Goal: Task Accomplishment & Management: Use online tool/utility

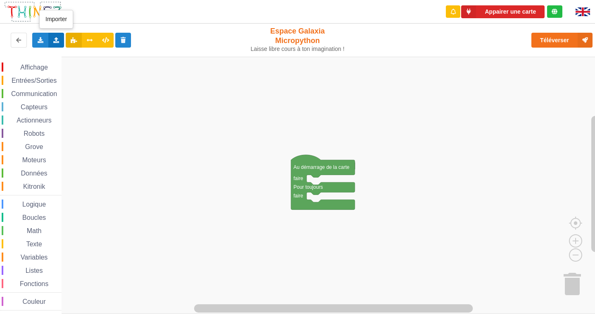
click at [55, 36] on div "Importer un assemblage de blocs Importer du code Python" at bounding box center [56, 40] width 16 height 15
click at [91, 57] on span "Importer un assemblage de blocs" at bounding box center [114, 55] width 86 height 7
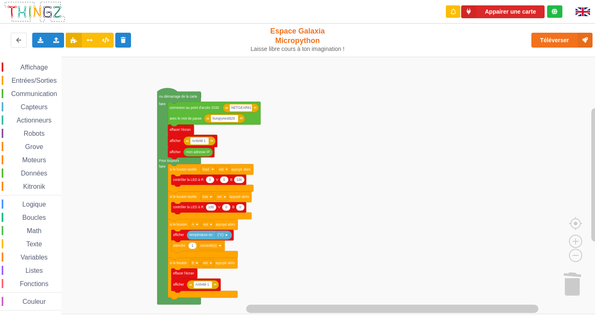
click at [356, 85] on div "Affichage Entrées/Sorties Communication Capteurs Actionneurs Robots Grove Moteu…" at bounding box center [300, 185] width 601 height 257
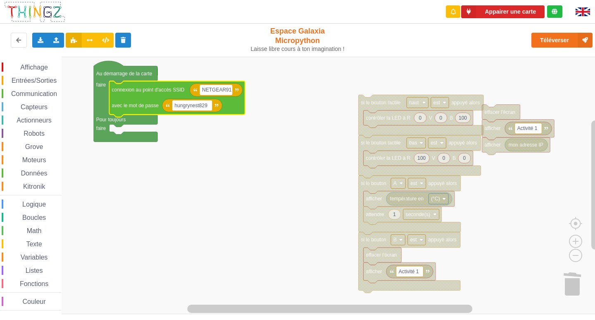
click at [39, 91] on span "Communication" at bounding box center [34, 93] width 48 height 7
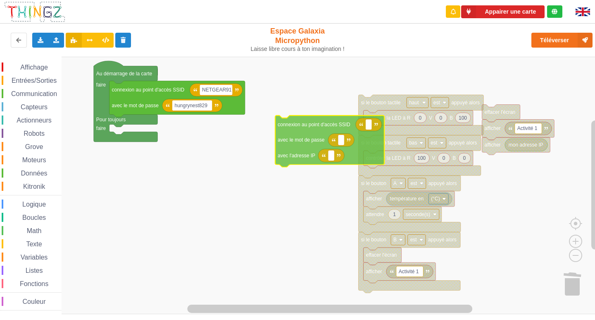
click at [304, 129] on div "Affichage Entrées/Sorties Communication Capteurs Actionneurs Robots Grove Moteu…" at bounding box center [300, 185] width 601 height 257
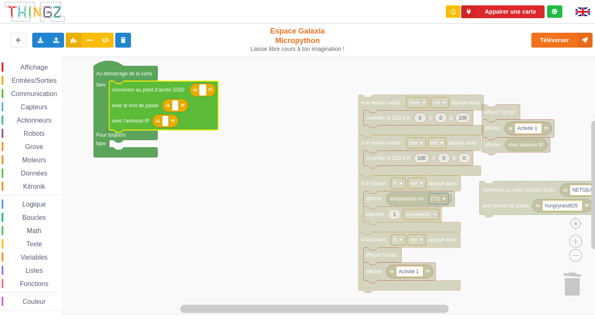
click at [201, 92] on rect "Espace de travail de Blocky" at bounding box center [203, 90] width 6 height 11
type input "NETGE"
type input "A"
click at [216, 88] on text "NETGE" at bounding box center [210, 90] width 17 height 6
click at [217, 89] on input "NETGE" at bounding box center [210, 90] width 21 height 11
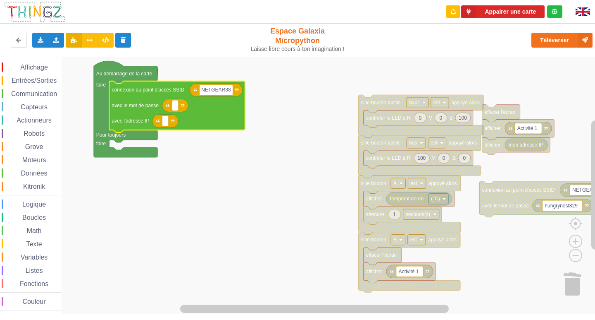
type input "NETGEAR38"
click at [172, 107] on rect "Espace de travail de Blocky" at bounding box center [175, 105] width 6 height 11
type input "joyoustuba995"
click at [167, 124] on rect "Espace de travail de Blocky" at bounding box center [165, 121] width 6 height 11
type input "[TECHNICAL_ID]"
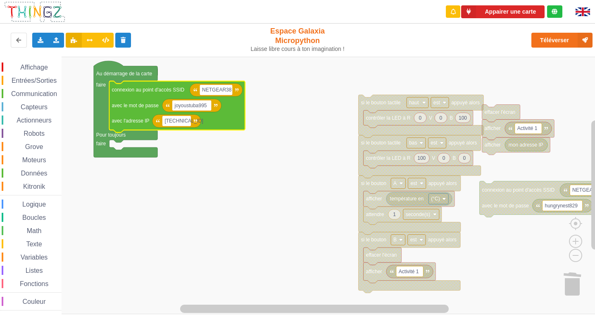
click at [35, 61] on div "Affichage Entrées/Sorties Communication Capteurs Actionneurs Robots Grove Moteu…" at bounding box center [31, 185] width 62 height 257
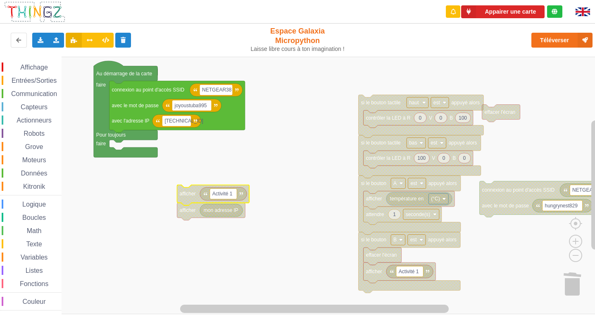
click at [234, 193] on rect "Espace de travail de Blocky" at bounding box center [223, 194] width 27 height 11
click at [234, 193] on input "Activité 1" at bounding box center [223, 194] width 27 height 11
type input "A"
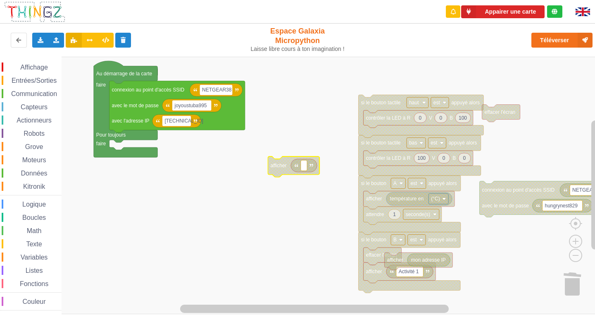
click at [13, 94] on span "Communication" at bounding box center [34, 93] width 48 height 7
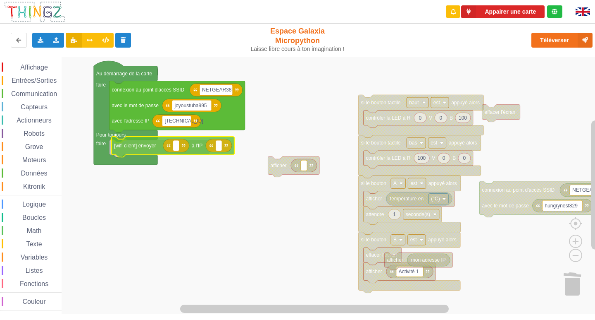
click at [154, 152] on div "Affichage Entrées/Sorties Communication Capteurs Actionneurs Robots Grove Moteu…" at bounding box center [300, 185] width 601 height 257
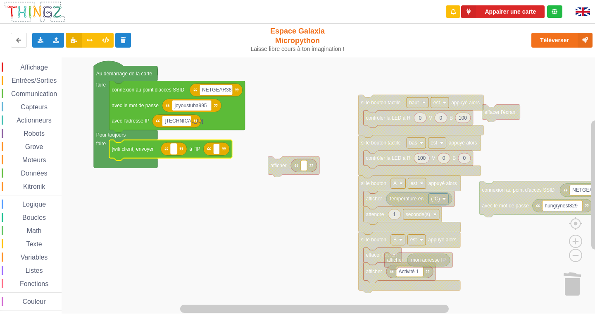
click at [176, 153] on rect "Espace de travail de Blocky" at bounding box center [174, 148] width 6 height 11
type input "B"
type input "10.0..108"
click at [237, 149] on text "Espace de travail de Blocky" at bounding box center [236, 149] width 1 height 6
type input "[TECHNICAL_ID]"
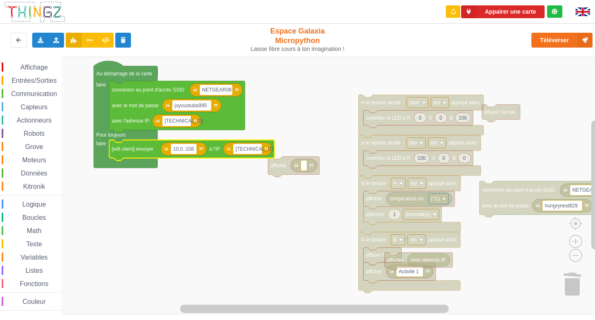
click at [36, 77] on span "Entrées/Sorties" at bounding box center [34, 80] width 48 height 7
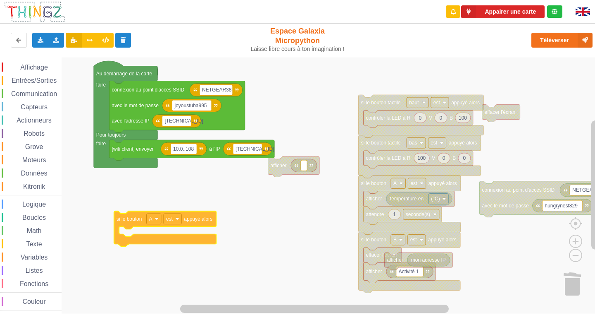
click at [129, 224] on div "Affichage Entrées/Sorties Communication Capteurs Actionneurs Robots Grove Moteu…" at bounding box center [300, 185] width 601 height 257
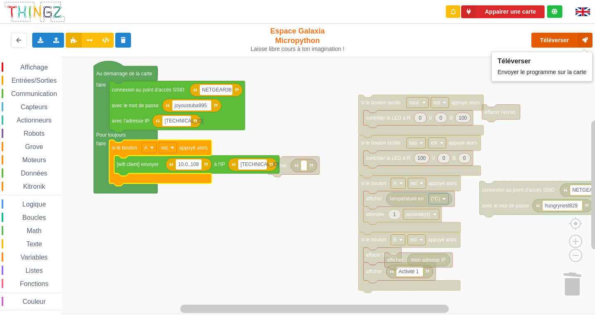
click at [575, 36] on button "Téléverser" at bounding box center [562, 40] width 61 height 15
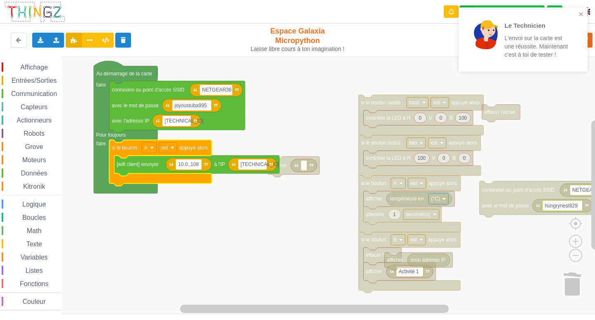
drag, startPoint x: 499, startPoint y: 19, endPoint x: 427, endPoint y: 33, distance: 72.8
click at [286, 220] on rect "Espace de travail de Blocky" at bounding box center [300, 185] width 601 height 257
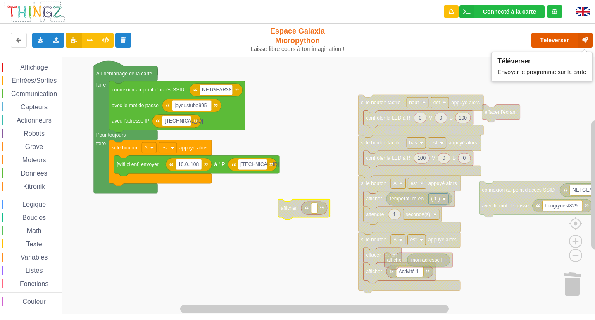
click at [554, 38] on button "Téléverser" at bounding box center [562, 40] width 61 height 15
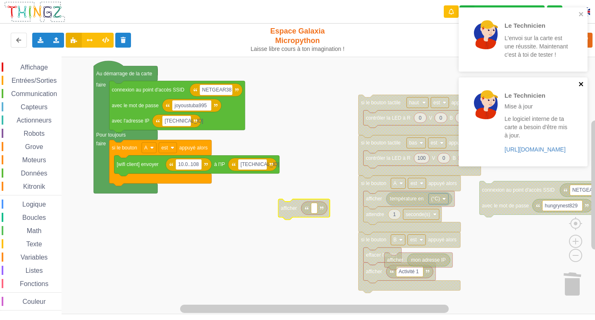
click at [584, 86] on icon "close" at bounding box center [582, 84] width 6 height 7
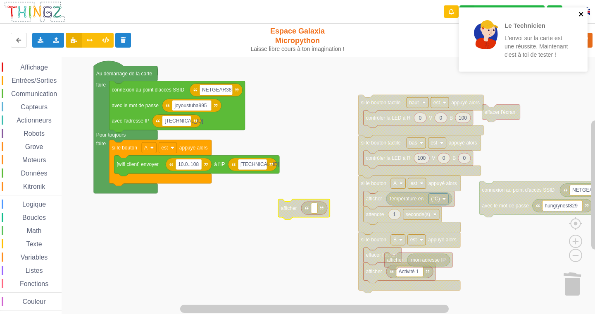
click at [581, 13] on icon "close" at bounding box center [581, 14] width 4 height 4
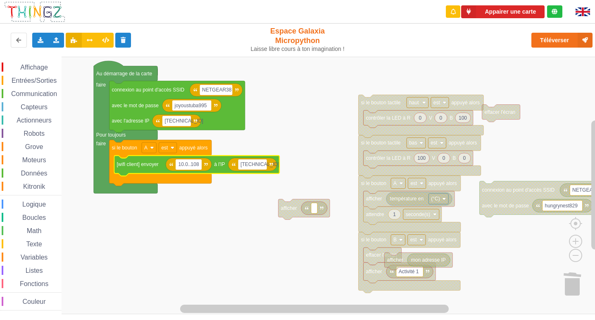
click at [192, 168] on input "10.0..108" at bounding box center [189, 164] width 26 height 11
click at [189, 165] on input "10.0..108" at bounding box center [189, 164] width 26 height 11
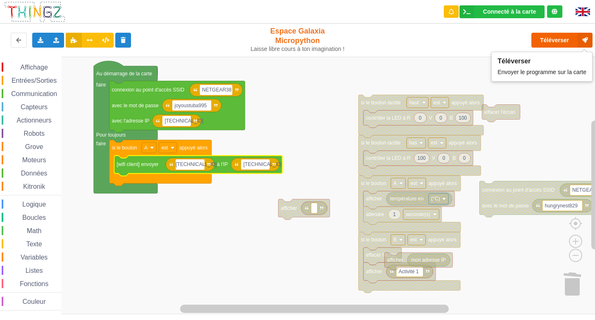
type input "[TECHNICAL_ID]"
click at [565, 36] on button "Téléverser" at bounding box center [562, 40] width 61 height 15
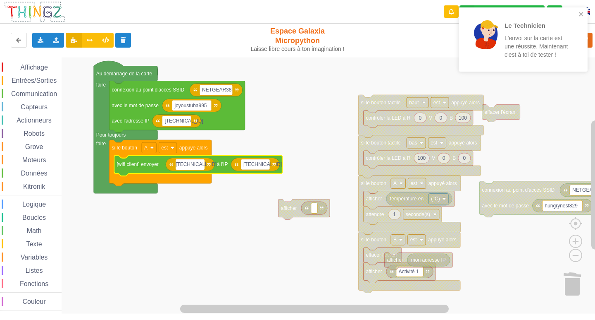
click at [27, 95] on span "Communication" at bounding box center [34, 93] width 48 height 7
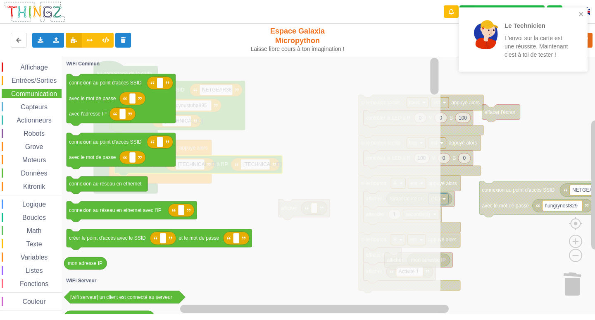
click at [27, 95] on span "Communication" at bounding box center [34, 93] width 48 height 7
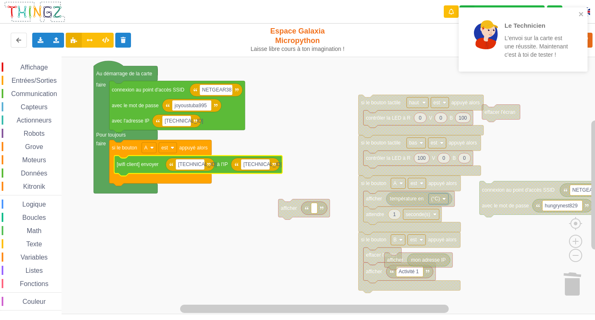
click at [27, 95] on span "Communication" at bounding box center [34, 93] width 48 height 7
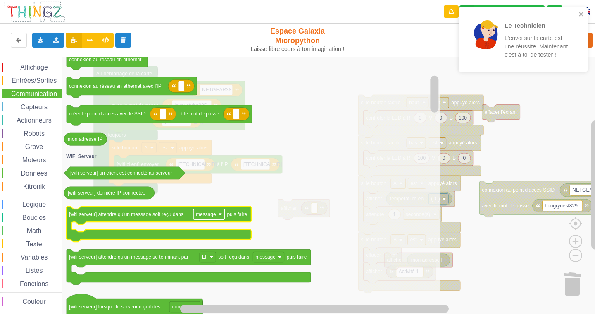
click at [217, 217] on rect "Espace de travail de Blocky" at bounding box center [209, 214] width 31 height 11
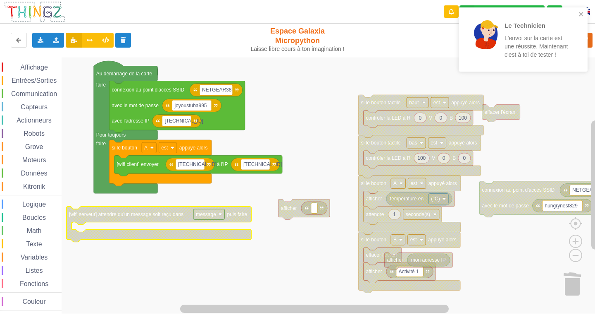
click at [220, 213] on image "Espace de travail de Blocky" at bounding box center [221, 214] width 4 height 4
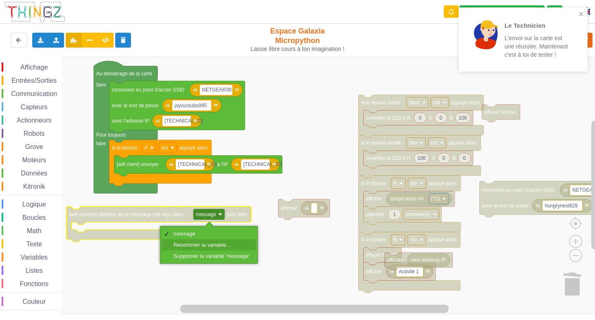
click at [220, 247] on div "Renommer la variable…" at bounding box center [212, 244] width 76 height 6
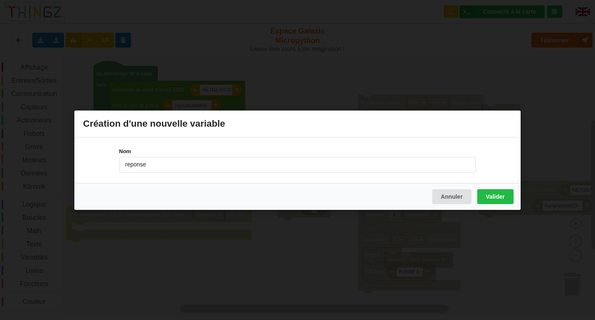
click at [129, 165] on input "reponse" at bounding box center [297, 164] width 357 height 16
type input "réponse"
click at [505, 197] on button "Valider" at bounding box center [496, 196] width 36 height 15
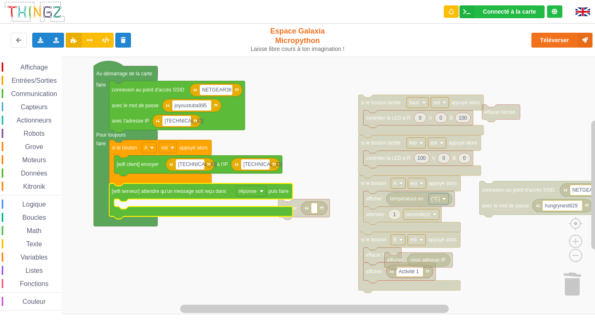
click at [51, 64] on div "Affichage" at bounding box center [32, 66] width 60 height 9
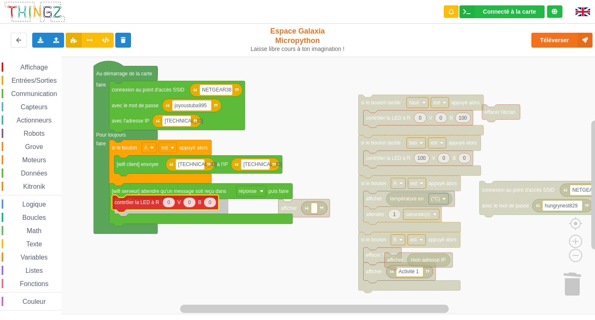
click at [136, 207] on div "Affichage Entrées/Sorties Communication Capteurs Actionneurs Robots Grove Moteu…" at bounding box center [300, 185] width 601 height 257
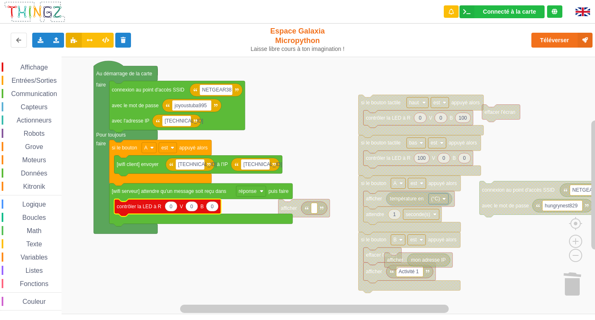
click at [196, 209] on icon "Espace de travail de Blocky" at bounding box center [192, 206] width 12 height 10
type input "100"
click at [61, 76] on div "Entrées/Sorties" at bounding box center [32, 80] width 60 height 9
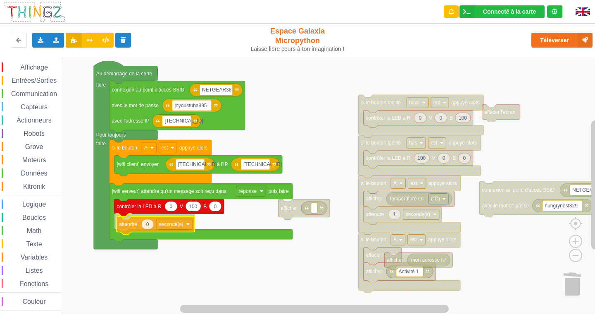
click at [135, 224] on div "Affichage Entrées/Sorties Communication Capteurs Actionneurs Robots Grove Moteu…" at bounding box center [300, 185] width 601 height 257
click at [149, 222] on icon "Espace de travail de Blocky" at bounding box center [145, 221] width 12 height 10
type input "2"
click at [42, 86] on div "Affichage Entrées/Sorties Communication Capteurs Actionneurs Robots Grove Moteu…" at bounding box center [31, 186] width 62 height 248
click at [44, 79] on span "Entrées/Sorties" at bounding box center [34, 80] width 48 height 7
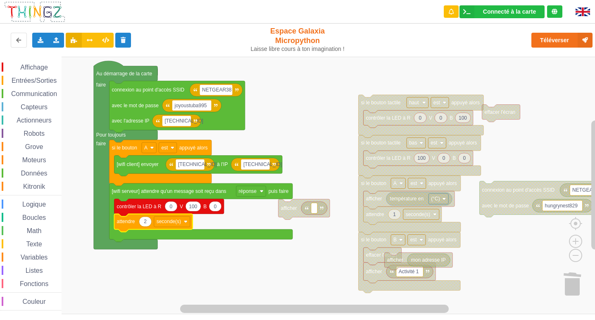
click at [397, 76] on rect "Espace de travail de Blocky" at bounding box center [300, 185] width 601 height 257
click at [21, 76] on div "Entrées/Sorties" at bounding box center [32, 80] width 60 height 9
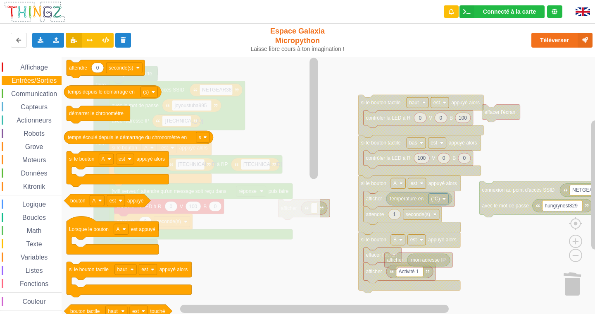
click at [25, 68] on span "Affichage" at bounding box center [34, 67] width 30 height 7
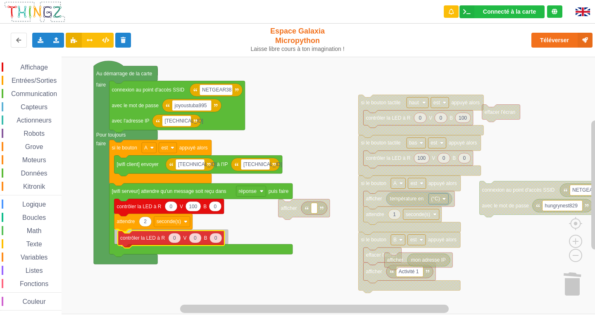
click at [131, 241] on div "Affichage Entrées/Sorties Communication Capteurs Actionneurs Robots Grove Moteu…" at bounding box center [300, 185] width 601 height 257
click at [195, 237] on icon "Espace de travail de Blocky" at bounding box center [192, 237] width 12 height 10
type input "1"
type input "0"
click at [34, 60] on div "Affichage Entrées/Sorties Communication Capteurs Actionneurs Robots Grove Moteu…" at bounding box center [31, 185] width 62 height 257
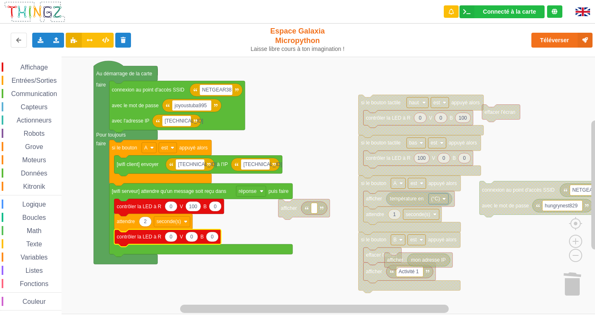
click at [42, 67] on span "Affichage" at bounding box center [34, 67] width 30 height 7
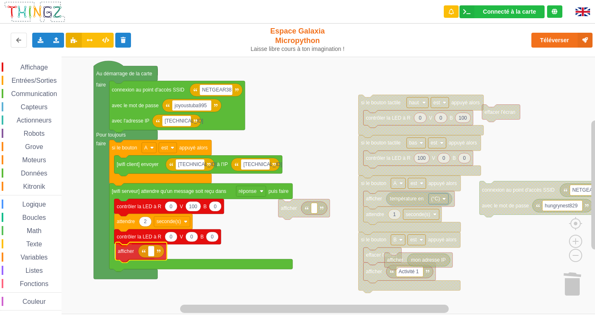
click at [127, 247] on div "Affichage Entrées/Sorties Communication Capteurs Actionneurs Robots Grove Moteu…" at bounding box center [300, 185] width 601 height 257
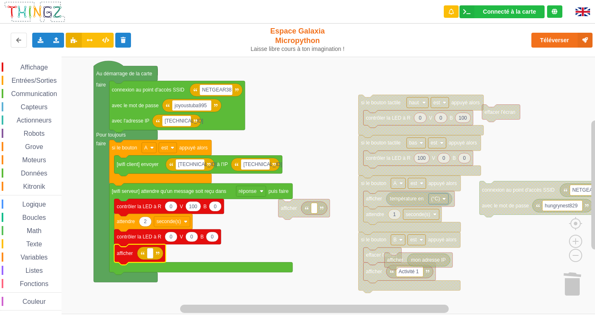
click at [36, 254] on span "Variables" at bounding box center [34, 256] width 30 height 7
click at [149, 257] on div "Affichage Entrées/Sorties Communication Capteurs Actionneurs Robots Grove Moteu…" at bounding box center [300, 185] width 601 height 257
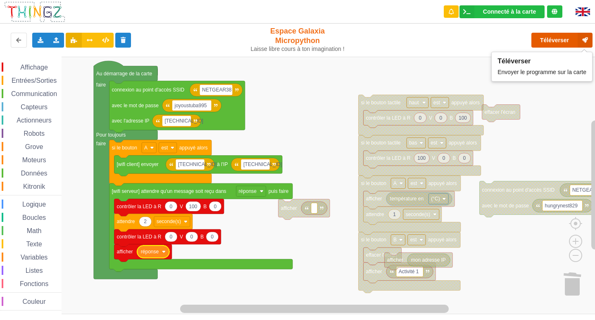
click at [573, 44] on button "Téléverser" at bounding box center [562, 40] width 61 height 15
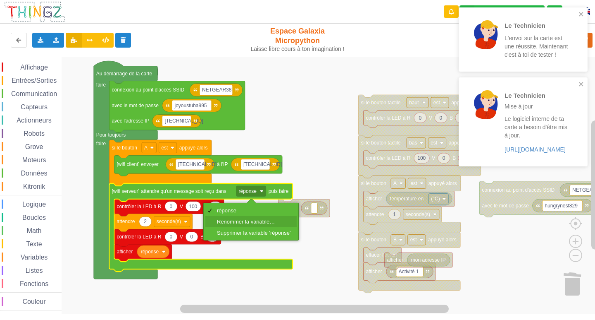
click at [244, 220] on div "Renommer la variable…" at bounding box center [254, 221] width 74 height 6
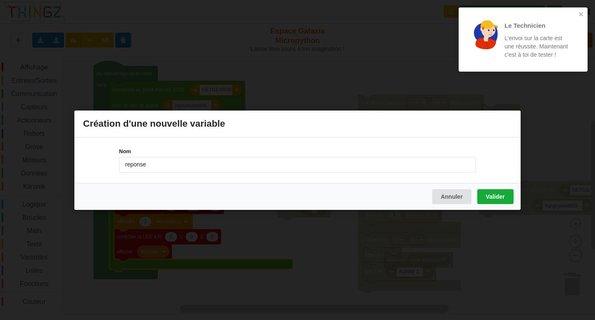
type input "reponse"
click at [493, 196] on button "Valider" at bounding box center [496, 196] width 36 height 15
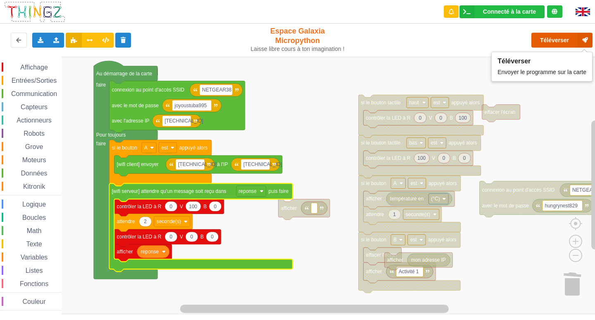
click at [556, 36] on button "Téléverser" at bounding box center [562, 40] width 61 height 15
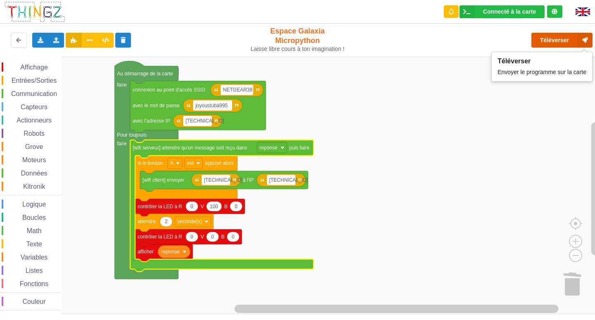
click at [552, 36] on button "Téléverser" at bounding box center [562, 40] width 61 height 15
click at [38, 93] on span "Communication" at bounding box center [34, 93] width 48 height 7
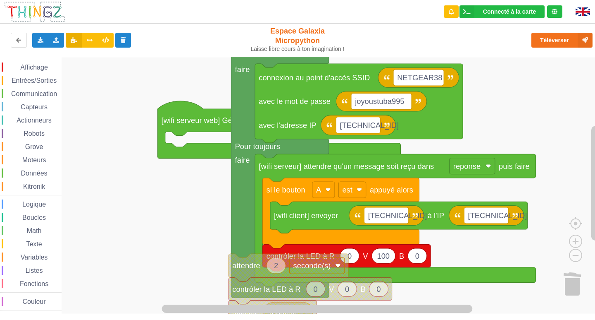
click at [134, 200] on rect "Espace de travail de Blocky" at bounding box center [300, 185] width 601 height 257
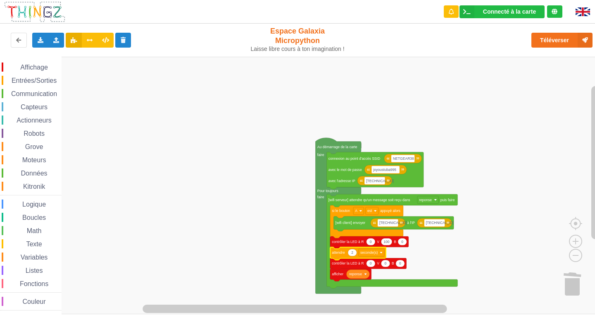
click at [36, 94] on span "Communication" at bounding box center [34, 93] width 48 height 7
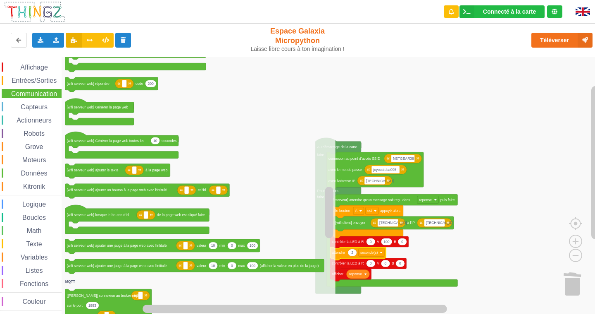
click at [47, 173] on span "Données" at bounding box center [34, 173] width 29 height 7
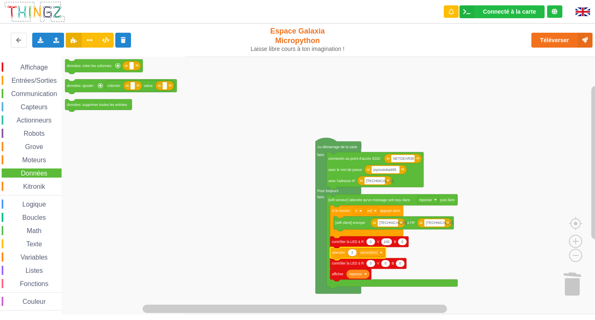
click at [42, 93] on span "Communication" at bounding box center [34, 93] width 48 height 7
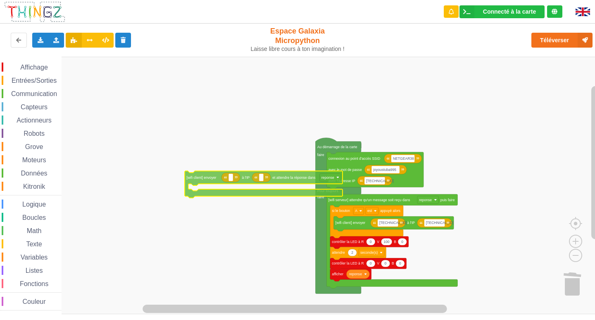
click at [217, 179] on div "Affichage Entrées/Sorties Communication Capteurs Actionneurs Robots Grove Moteu…" at bounding box center [300, 185] width 601 height 257
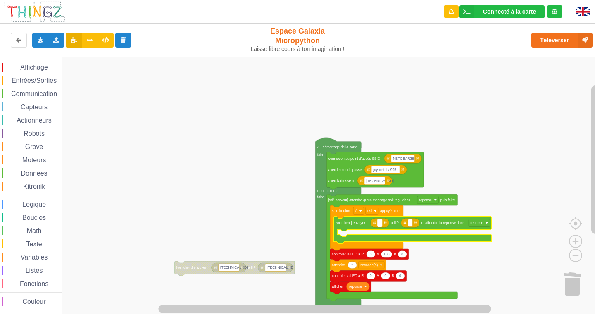
click at [380, 225] on rect "Espace de travail de Blocky" at bounding box center [380, 222] width 5 height 7
type input "[TECHNICAL_ID]"
click at [429, 226] on rect "Espace de travail de Blocky" at bounding box center [427, 222] width 5 height 7
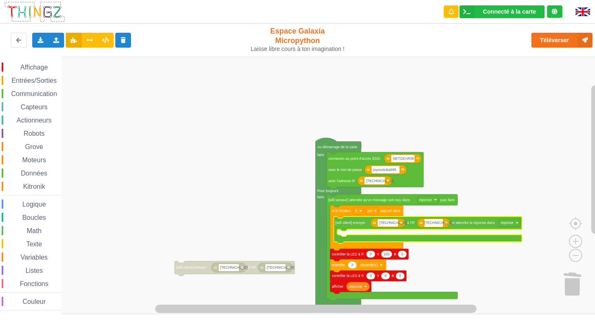
type input "[TECHNICAL_ID]"
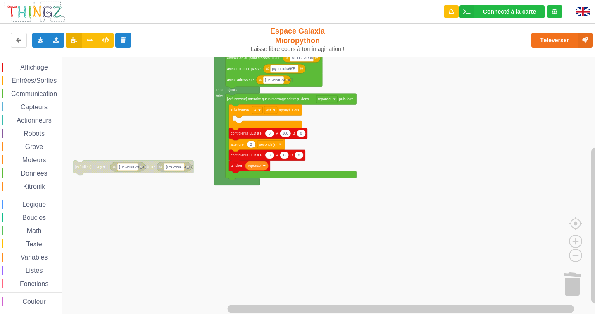
click at [14, 0] on html "Connecté à la carte Réglages Ouvrir le moniteur automatiquement Connexion autom…" at bounding box center [297, 160] width 595 height 320
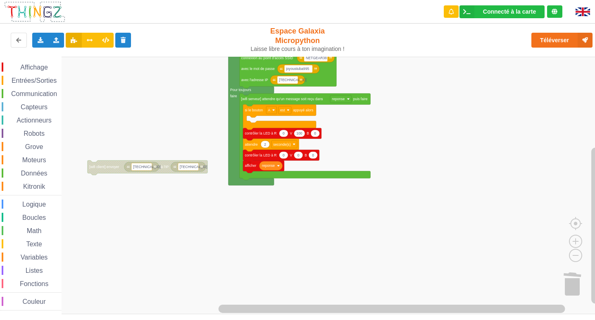
click at [26, 98] on div "Communication" at bounding box center [32, 93] width 60 height 9
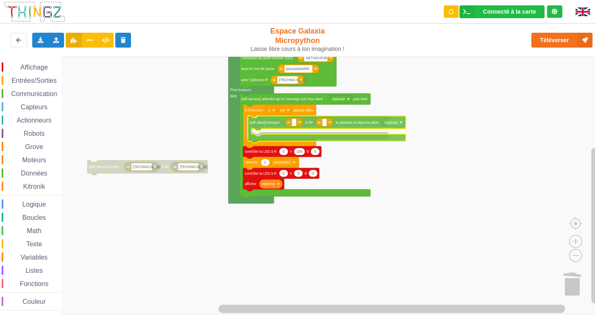
click at [352, 121] on div "Affichage Entrées/Sorties Communication Capteurs Actionneurs Robots Grove Moteu…" at bounding box center [300, 185] width 601 height 257
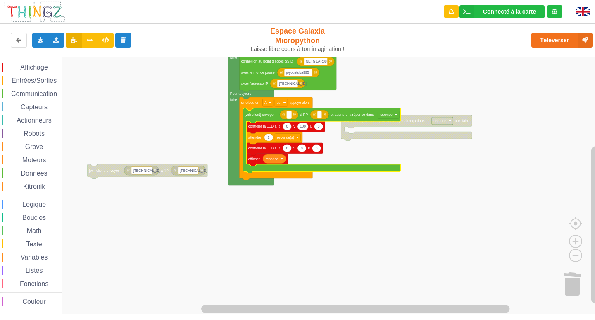
click at [287, 116] on rect "Espace de travail de Blocky" at bounding box center [289, 114] width 5 height 7
type input "[TECHNICAL_ID]"
click at [336, 117] on text "Espace de travail de Blocky" at bounding box center [335, 114] width 1 height 4
type input "[TECHNICAL_ID]"
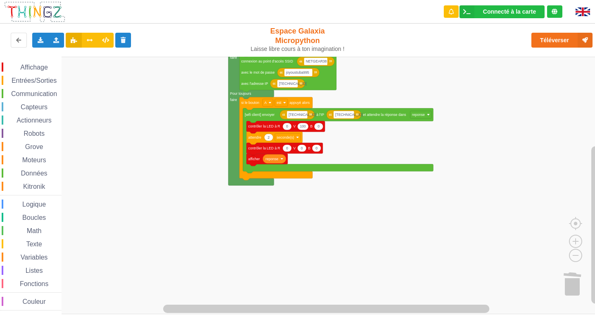
click at [10, 89] on div "Communication" at bounding box center [32, 93] width 60 height 9
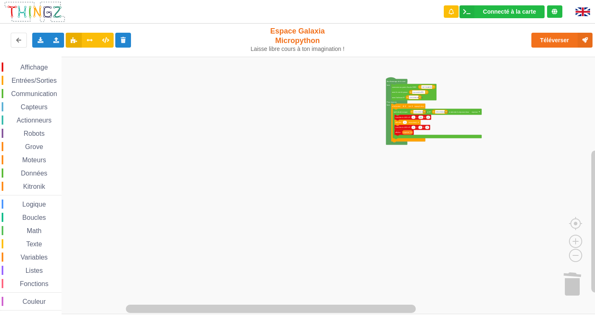
click at [23, 93] on span "Communication" at bounding box center [34, 93] width 48 height 7
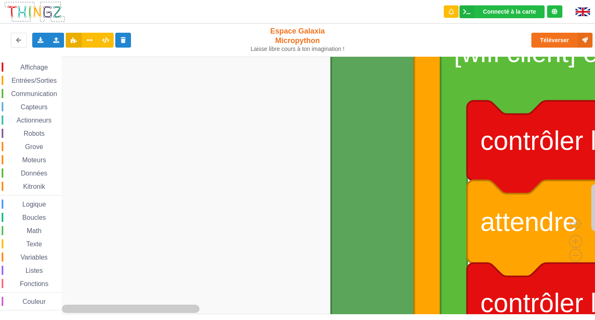
click at [54, 92] on span "Communication" at bounding box center [34, 93] width 48 height 7
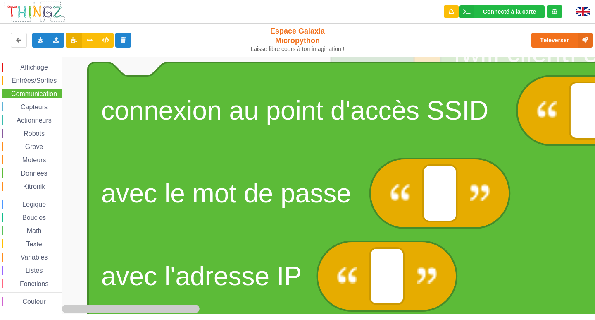
click at [29, 88] on div "Affichage Entrées/Sorties Communication Capteurs Actionneurs Robots Grove Moteu…" at bounding box center [31, 186] width 62 height 248
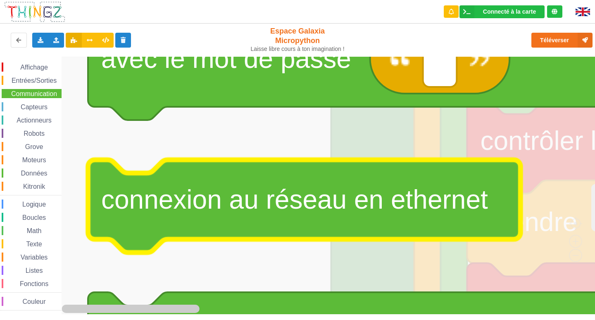
click at [33, 182] on div "Affichage Entrées/Sorties Communication Capteurs Actionneurs Robots Grove Moteu…" at bounding box center [300, 185] width 601 height 257
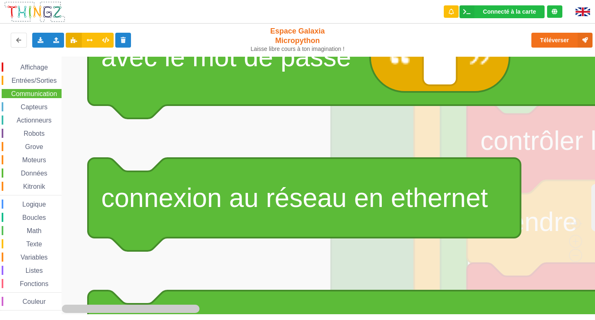
click at [20, 92] on span "Communication" at bounding box center [34, 93] width 48 height 7
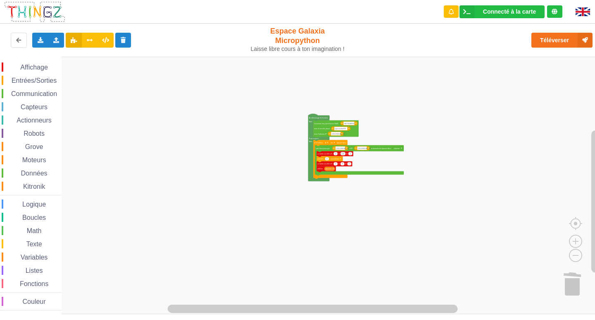
click at [422, 150] on div "Affichage Entrées/Sorties Communication Capteurs Actionneurs Robots Grove Moteu…" at bounding box center [300, 185] width 601 height 257
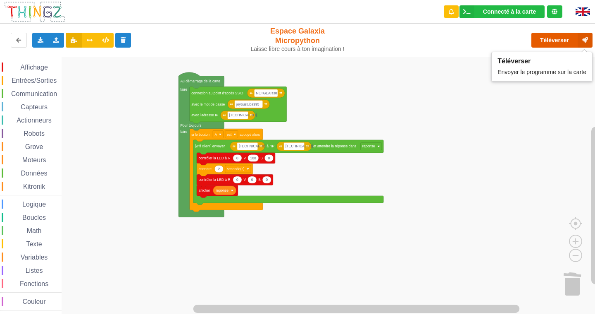
click at [564, 41] on button "Téléverser" at bounding box center [562, 40] width 61 height 15
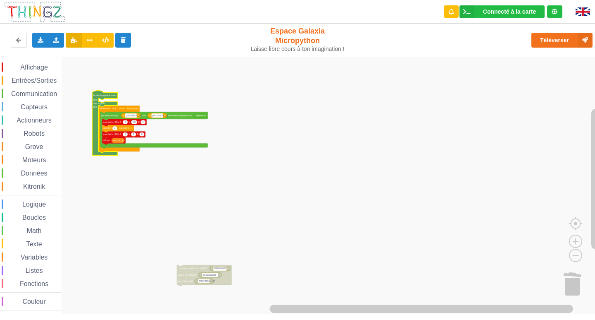
click at [56, 93] on span "Communication" at bounding box center [34, 93] width 48 height 7
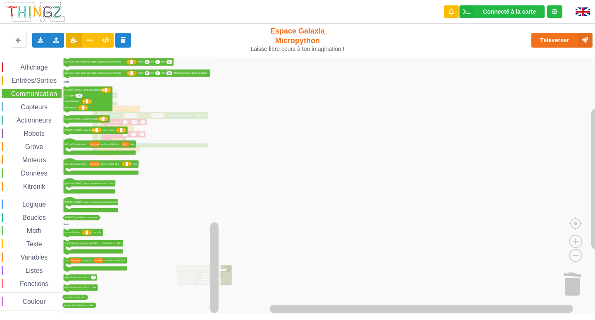
click at [124, 234] on icon "Espace de travail de Blocky" at bounding box center [141, 185] width 159 height 257
click at [247, 58] on rect "Espace de travail de Blocky" at bounding box center [300, 185] width 601 height 257
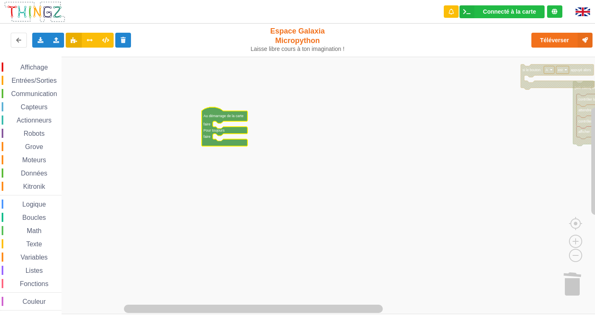
click at [26, 91] on span "Communication" at bounding box center [34, 93] width 48 height 7
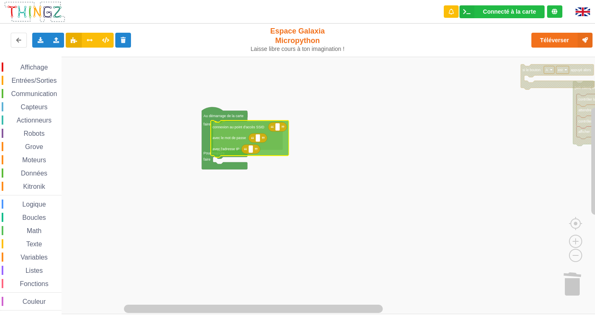
click at [231, 139] on div "Affichage Entrées/Sorties Communication Capteurs Actionneurs Robots Grove Moteu…" at bounding box center [300, 185] width 601 height 257
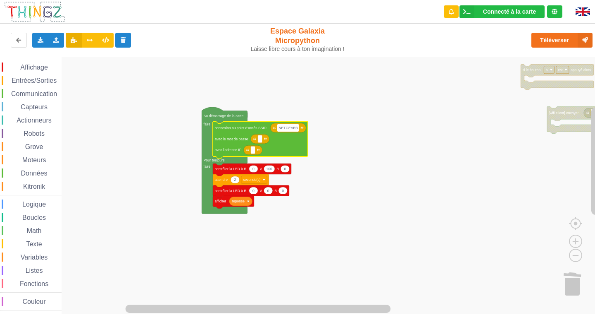
type input "NETGEAR38"
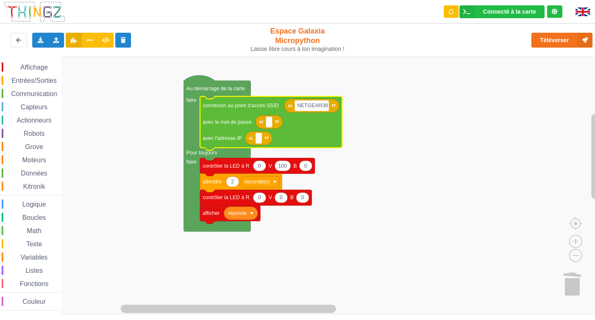
click at [268, 129] on icon "Espace de travail de Blocky" at bounding box center [271, 123] width 142 height 54
click at [270, 125] on rect "Espace de travail de Blocky" at bounding box center [269, 121] width 7 height 11
type input "joyoustuba995"
click at [260, 141] on rect "Espace de travail de Blocky" at bounding box center [259, 138] width 7 height 11
type input "[TECHNICAL_ID]"
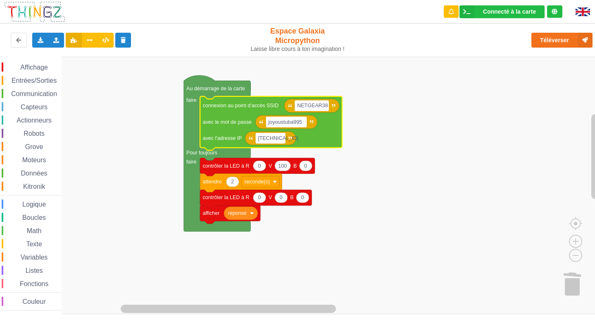
click at [50, 95] on span "Communication" at bounding box center [34, 93] width 48 height 7
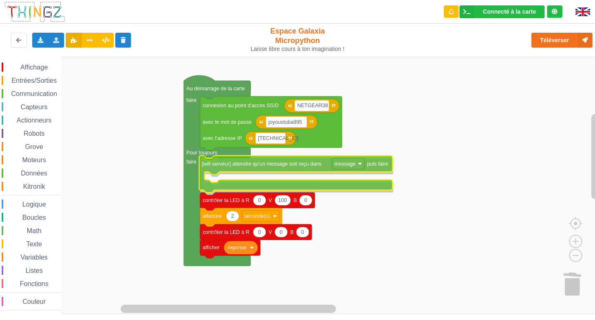
click at [264, 165] on div "Affichage Entrées/Sorties Communication Capteurs Actionneurs Robots Grove Moteu…" at bounding box center [300, 185] width 601 height 257
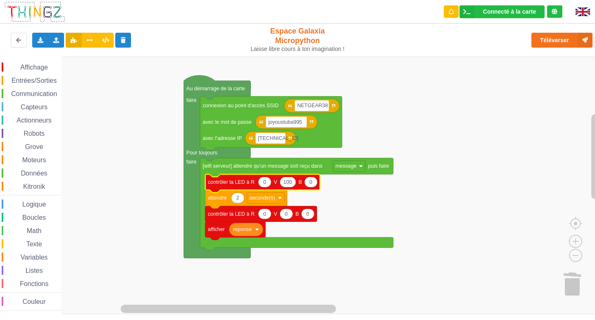
click at [258, 232] on icon "Espace de travail de Blocky" at bounding box center [246, 229] width 34 height 13
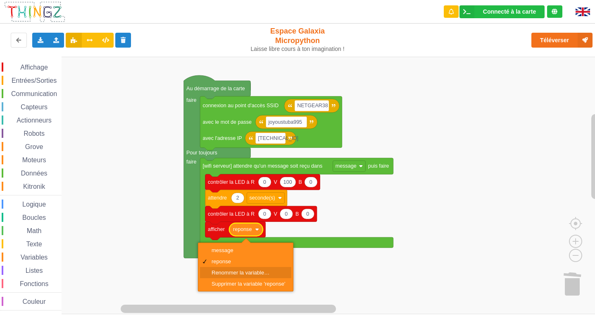
click at [244, 269] on div "Renommer la variable…" at bounding box center [249, 272] width 74 height 6
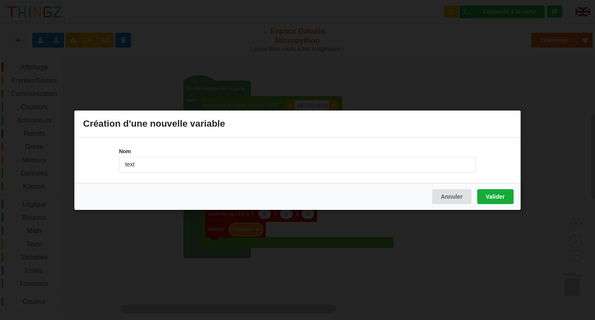
type input "text"
drag, startPoint x: 508, startPoint y: 199, endPoint x: 400, endPoint y: 244, distance: 116.6
click at [508, 199] on button "Valider" at bounding box center [496, 196] width 36 height 15
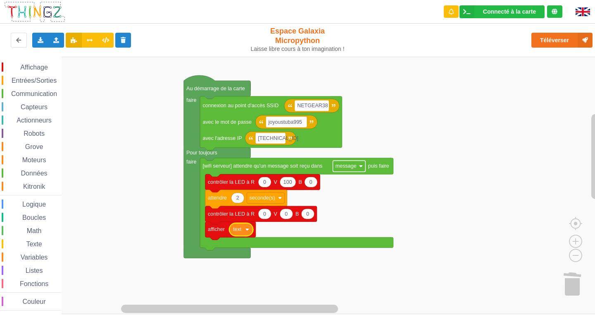
click at [354, 170] on rect "Espace de travail de Blocky" at bounding box center [349, 165] width 33 height 11
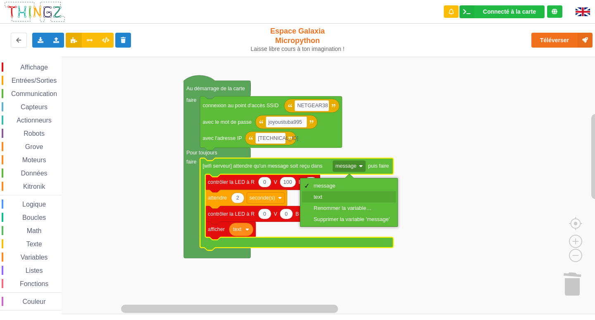
click at [342, 198] on div "text" at bounding box center [352, 197] width 76 height 6
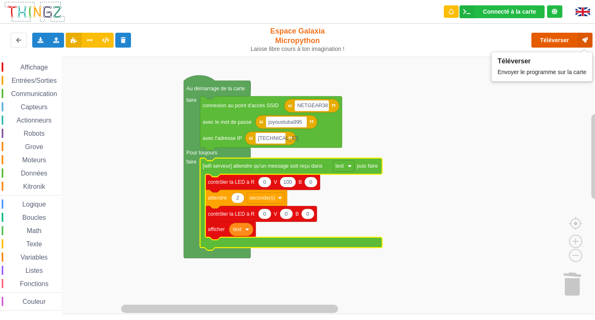
click at [550, 38] on button "Téléverser" at bounding box center [562, 40] width 61 height 15
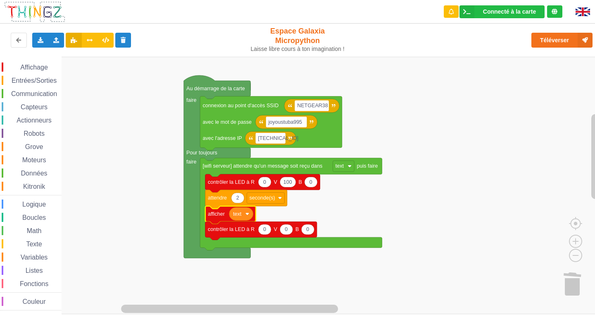
click at [14, 93] on span "Communication" at bounding box center [34, 93] width 48 height 7
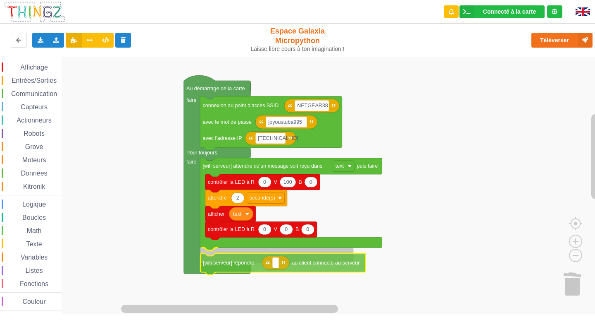
click at [248, 265] on div "Affichage Entrées/Sorties Communication Capteurs Actionneurs Robots Grove Moteu…" at bounding box center [300, 185] width 601 height 257
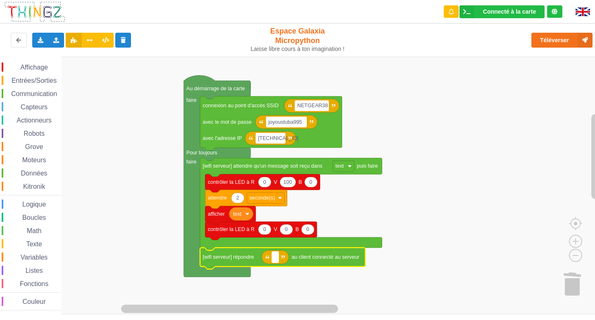
click at [274, 260] on rect "Espace de travail de Blocky" at bounding box center [275, 256] width 7 height 11
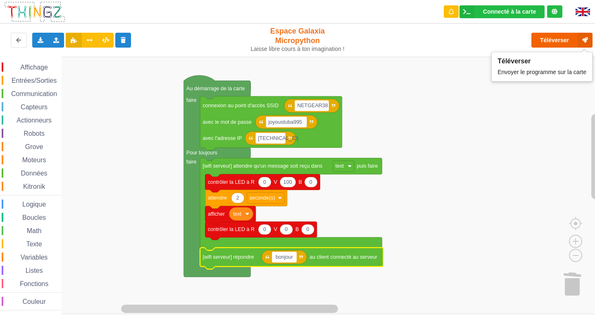
type input "bonjour"
click at [555, 40] on button "Téléverser" at bounding box center [562, 40] width 61 height 15
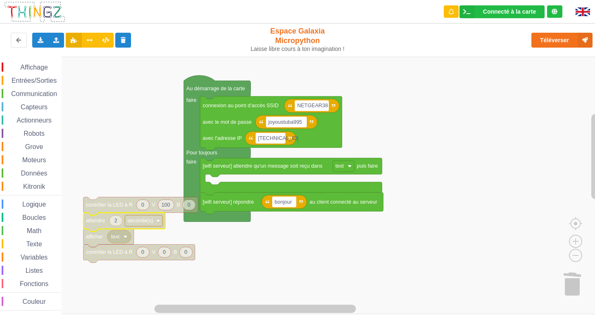
click at [118, 223] on icon "Espace de travail de Blocky" at bounding box center [116, 220] width 13 height 10
type input "1"
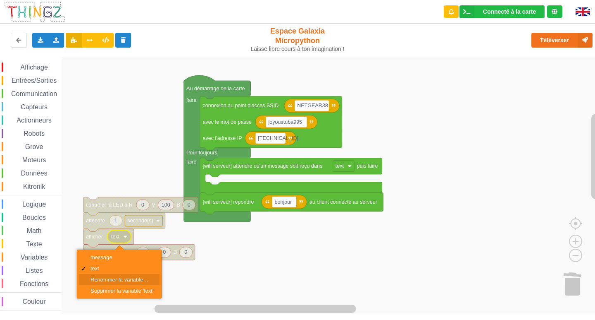
click at [115, 277] on div "Renommer la variable…" at bounding box center [122, 279] width 63 height 6
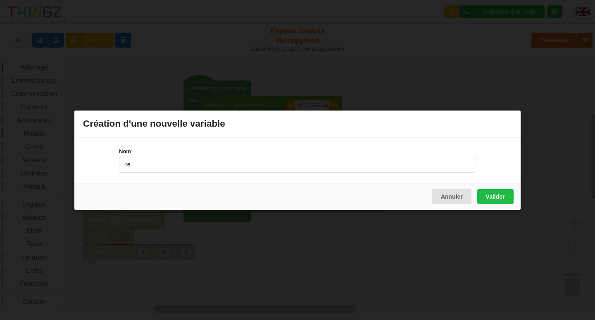
type input "reponse"
click at [503, 191] on button "Valider" at bounding box center [496, 196] width 36 height 15
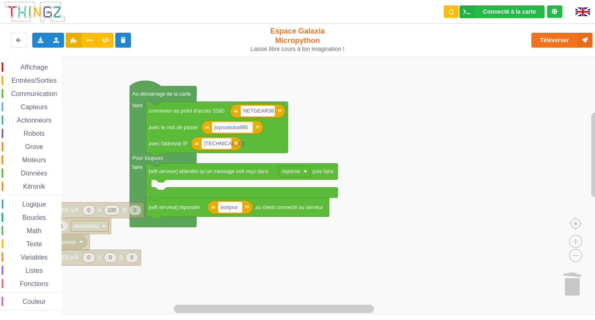
click at [40, 204] on div "Affichage Entrées/Sorties Communication Capteurs Actionneurs Robots Grove Moteu…" at bounding box center [300, 185] width 601 height 257
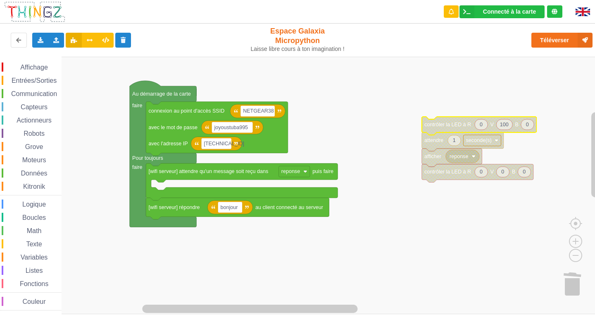
click at [511, 128] on icon "Espace de travail de Blocky" at bounding box center [505, 124] width 16 height 10
type input "0"
click at [526, 123] on icon "Espace de travail de Blocky" at bounding box center [524, 124] width 13 height 10
type input "100"
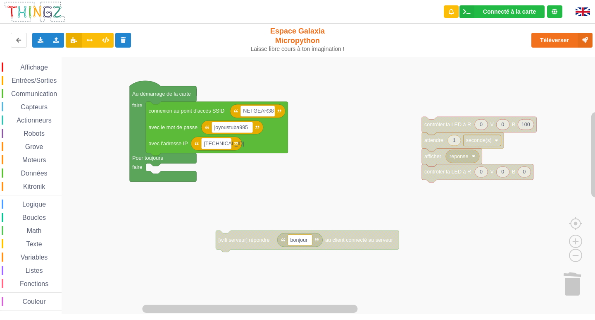
click at [24, 91] on span "Communication" at bounding box center [34, 93] width 48 height 7
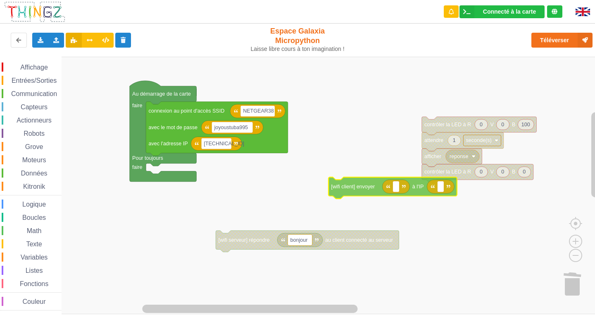
click at [346, 190] on div "Affichage Entrées/Sorties Communication Capteurs Actionneurs Robots Grove Moteu…" at bounding box center [300, 185] width 601 height 257
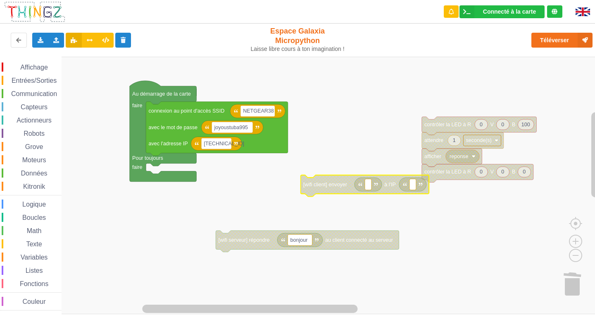
click at [50, 78] on span "Entrées/Sorties" at bounding box center [34, 80] width 48 height 7
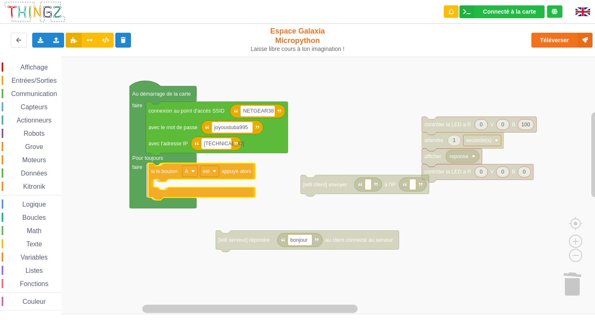
click at [156, 176] on div "Affichage Entrées/Sorties Communication Capteurs Actionneurs Robots Grove Moteu…" at bounding box center [300, 185] width 601 height 257
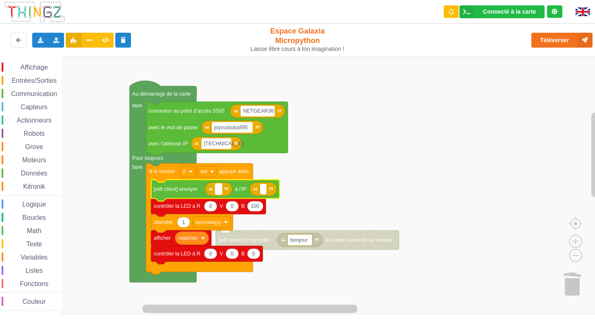
click at [221, 193] on rect "Espace de travail de Blocky" at bounding box center [218, 188] width 7 height 11
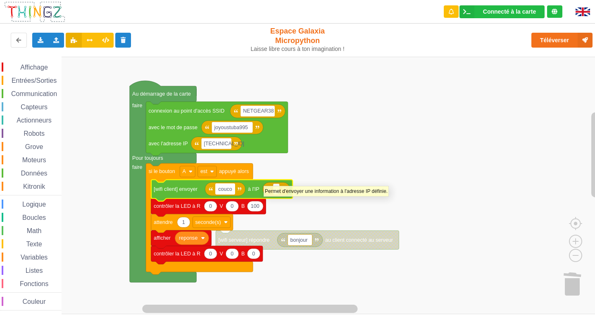
type input "coucou"
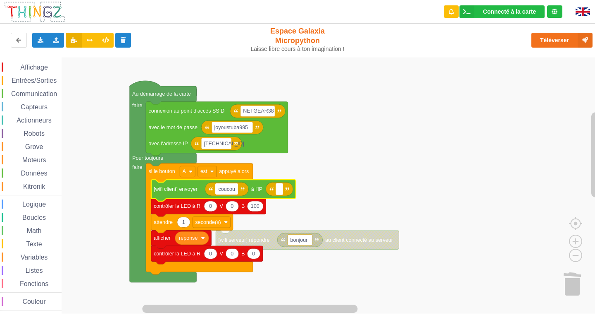
click at [282, 191] on rect "Espace de travail de Blocky" at bounding box center [279, 188] width 7 height 11
type input "[TECHNICAL_ID]"
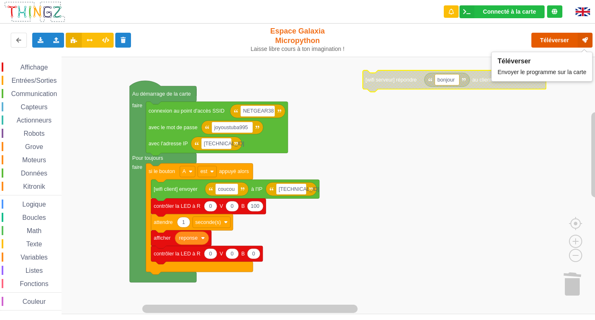
click at [564, 38] on button "Téléverser" at bounding box center [562, 40] width 61 height 15
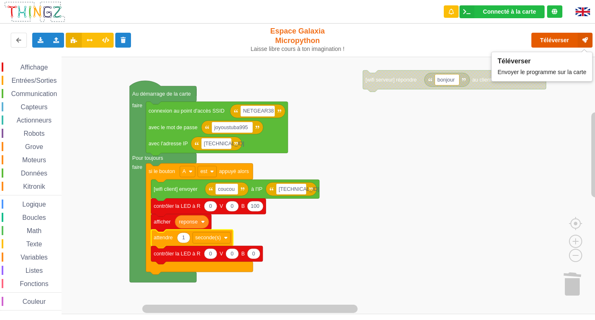
click at [571, 41] on button "Téléverser" at bounding box center [562, 40] width 61 height 15
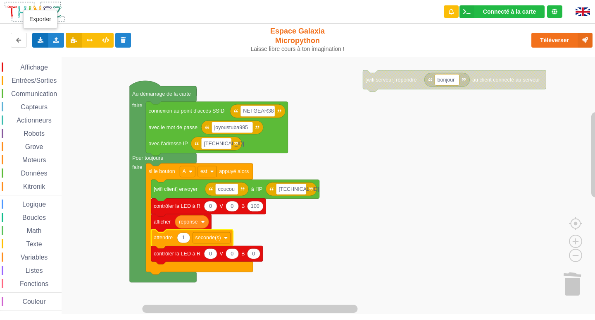
click at [42, 41] on icon at bounding box center [40, 39] width 7 height 5
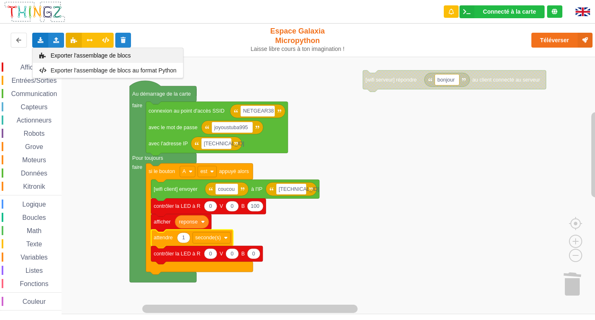
click at [62, 54] on span "Exporter l'assemblage de blocs" at bounding box center [91, 55] width 80 height 7
